Goal: Find specific page/section: Find specific page/section

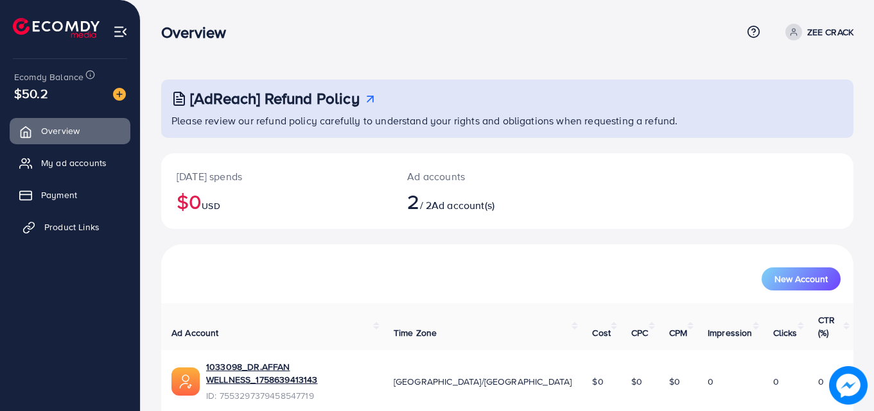
click at [67, 223] on span "Product Links" at bounding box center [71, 227] width 55 height 13
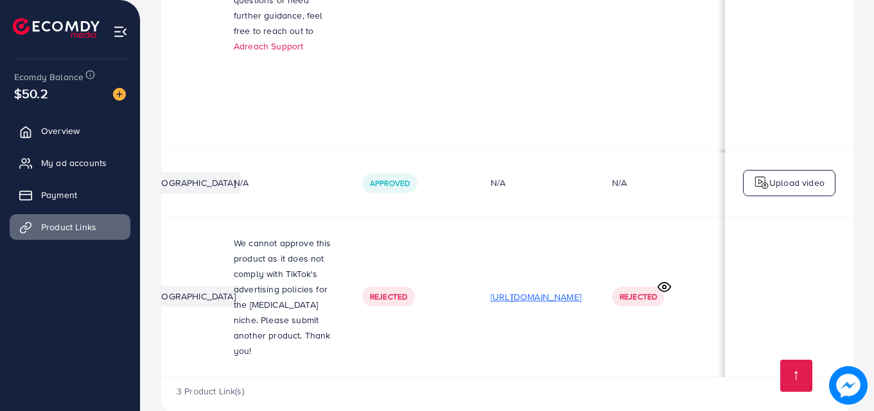
scroll to position [0, 325]
click at [662, 283] on icon at bounding box center [664, 287] width 12 height 9
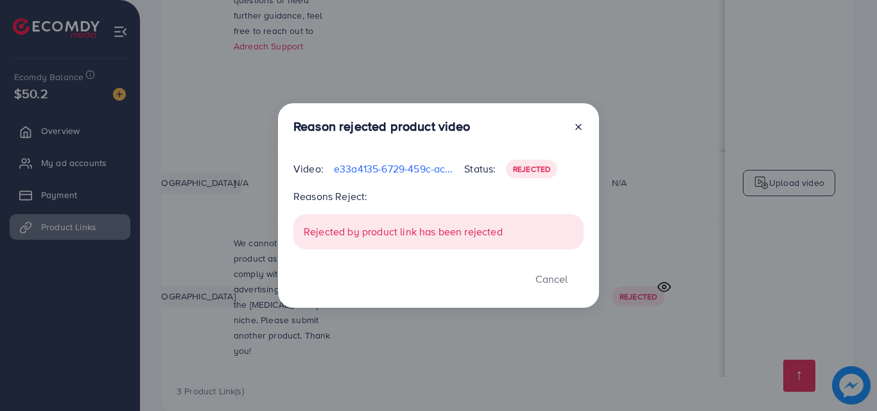
click at [579, 129] on icon at bounding box center [578, 127] width 10 height 10
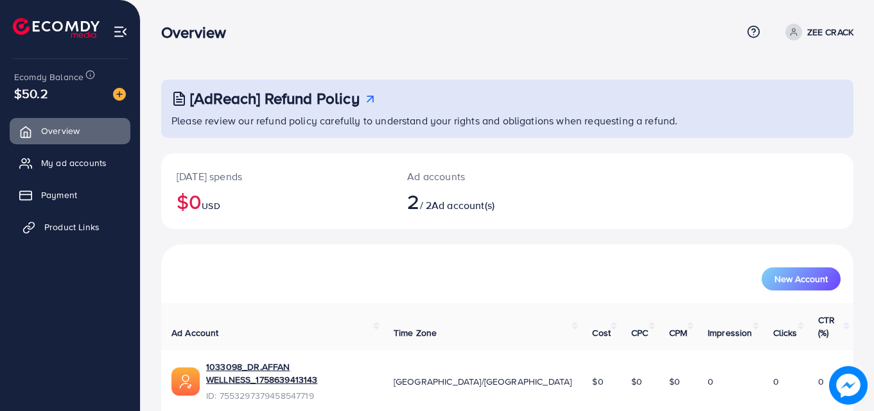
click at [53, 226] on span "Product Links" at bounding box center [71, 227] width 55 height 13
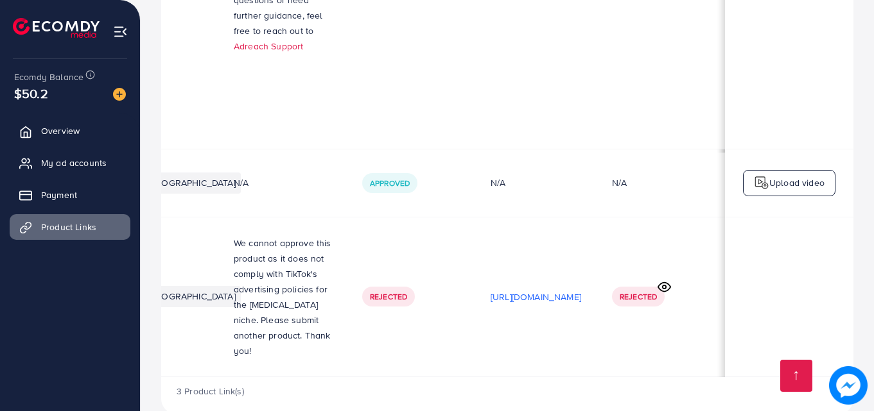
scroll to position [0, 325]
